Goal: Task Accomplishment & Management: Manage account settings

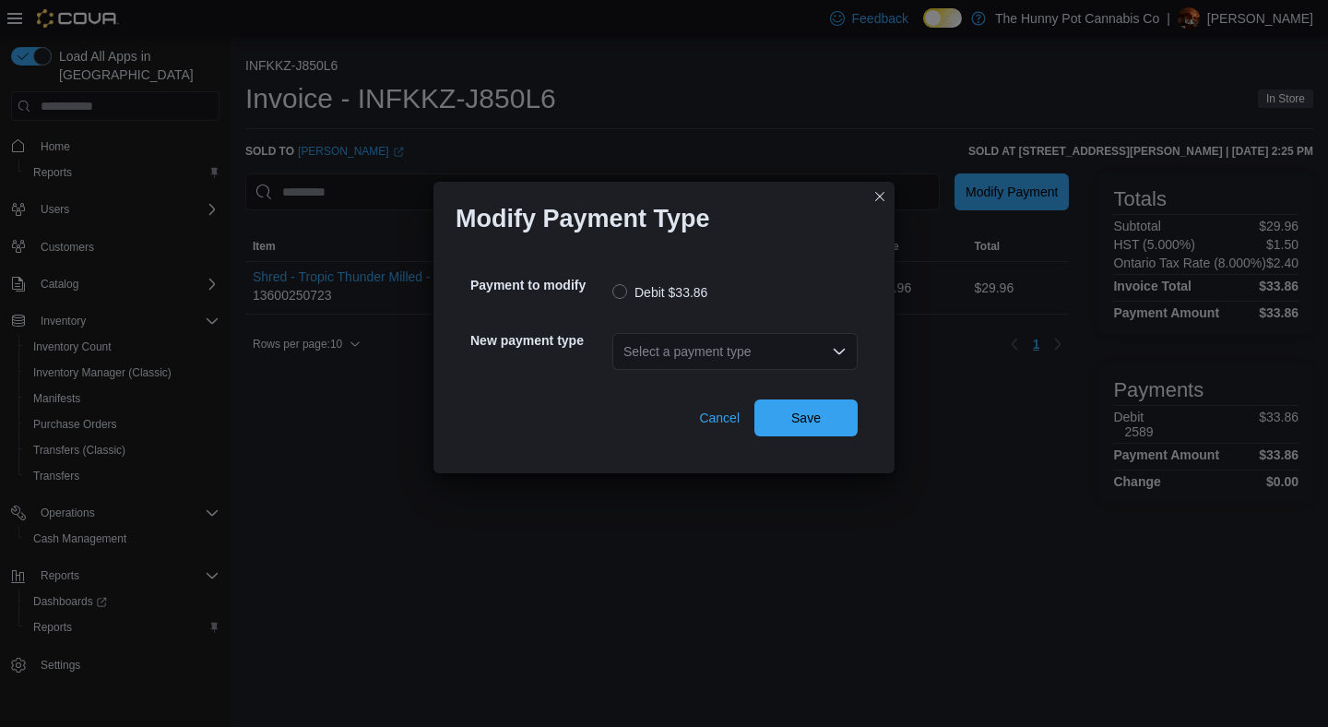
click at [702, 352] on div "Select a payment type" at bounding box center [734, 351] width 245 height 37
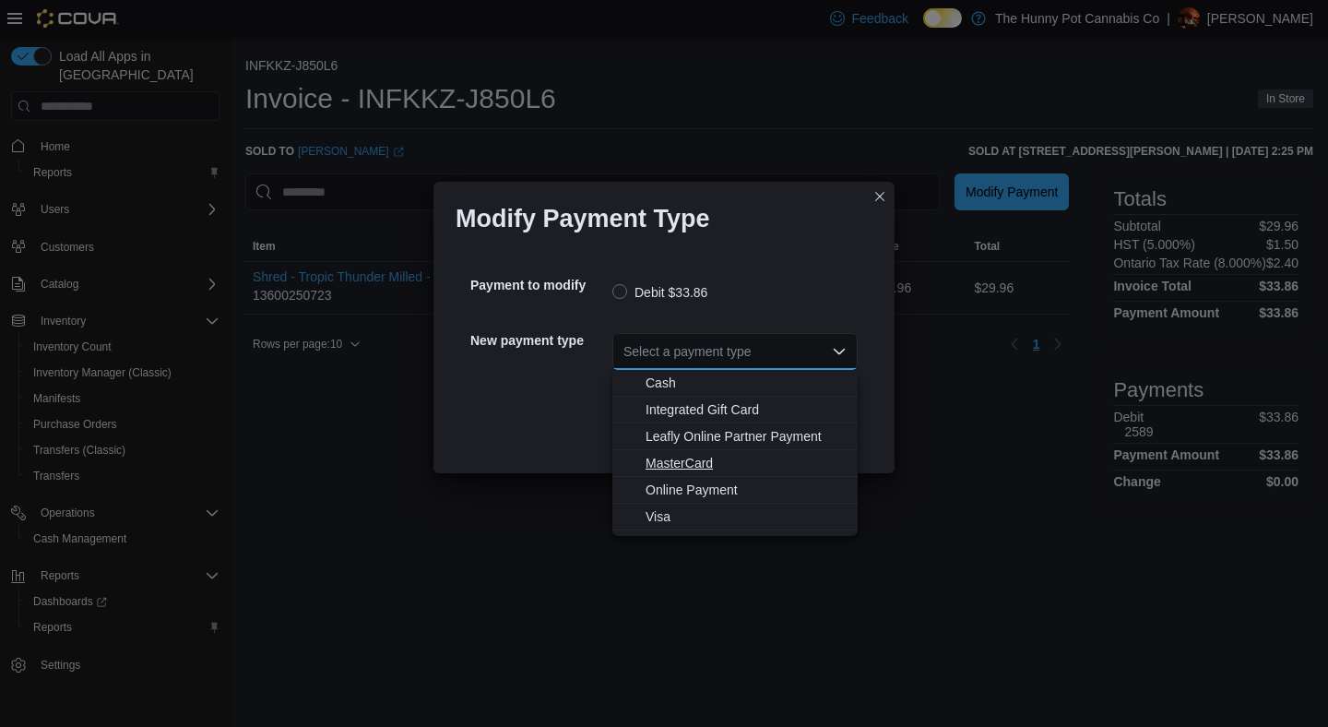
click at [665, 464] on span "MasterCard" at bounding box center [746, 463] width 201 height 18
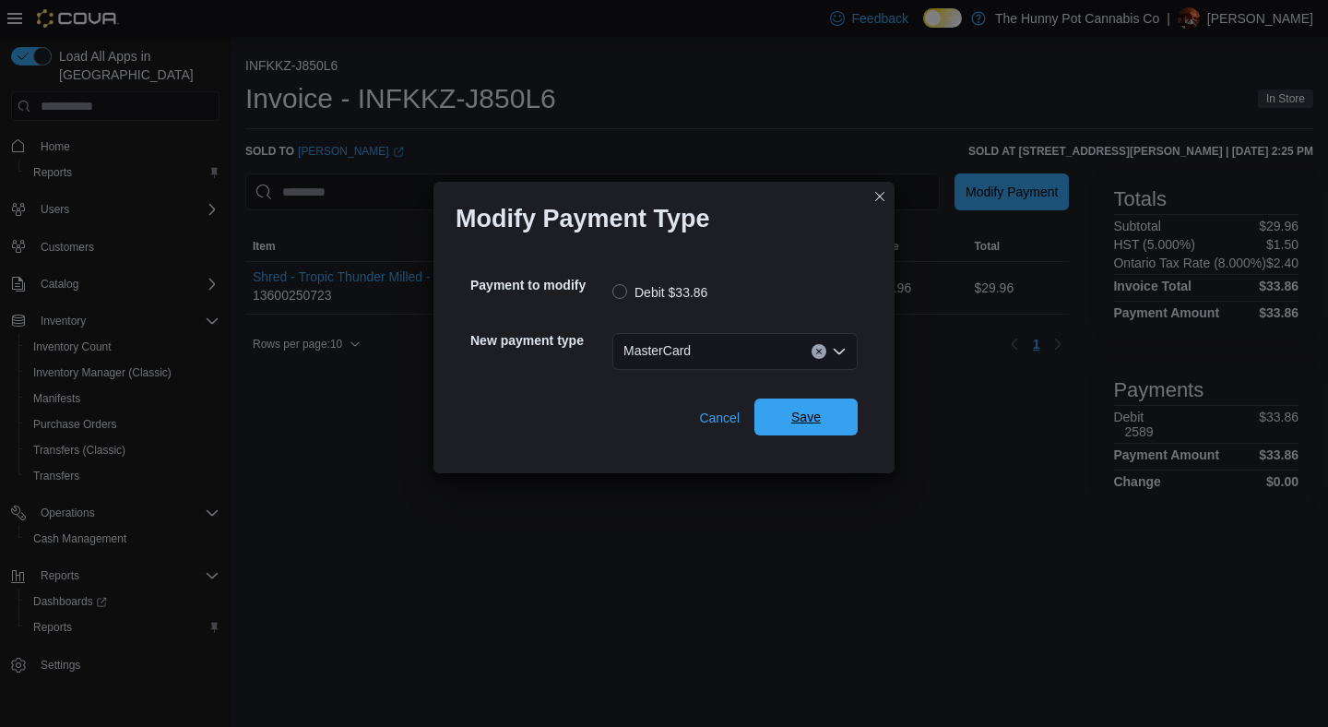
click at [778, 399] on span "Save" at bounding box center [805, 416] width 81 height 37
